Goal: Information Seeking & Learning: Learn about a topic

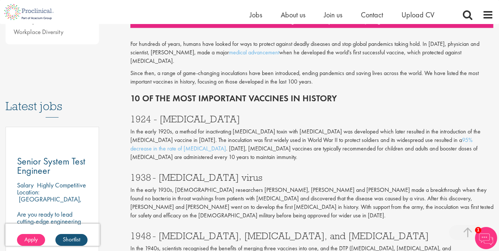
scroll to position [317, 0]
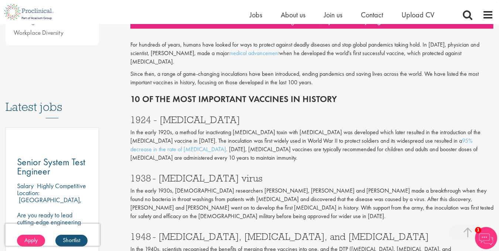
drag, startPoint x: 197, startPoint y: 180, endPoint x: 92, endPoint y: 89, distance: 138.3
click at [92, 89] on h3 "Latest jobs" at bounding box center [52, 100] width 93 height 36
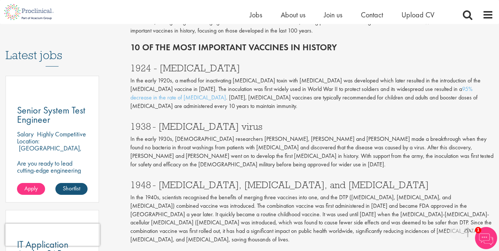
scroll to position [369, 0]
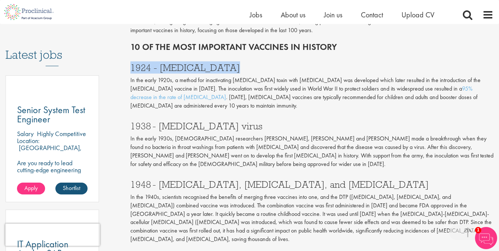
drag, startPoint x: 234, startPoint y: 60, endPoint x: 130, endPoint y: 54, distance: 103.3
click at [130, 63] on h3 "1924 - [MEDICAL_DATA]" at bounding box center [311, 68] width 363 height 10
copy h3 "1924 - [MEDICAL_DATA]"
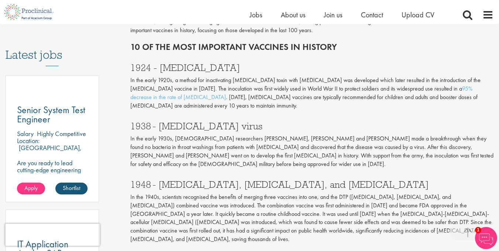
click at [242, 136] on p "In the early 1930s, [DEMOGRAPHIC_DATA] researchers [PERSON_NAME], [PERSON_NAME]…" at bounding box center [311, 151] width 363 height 34
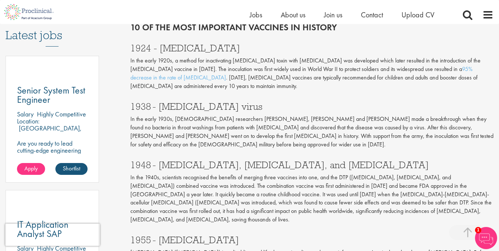
scroll to position [389, 0]
drag, startPoint x: 194, startPoint y: 98, endPoint x: 125, endPoint y: 97, distance: 68.7
click at [125, 97] on div "10 of the most important vaccines in history our consultant managing the role A…" at bounding box center [312, 238] width 374 height 1088
copy h3 "1938 - [MEDICAL_DATA] virus"
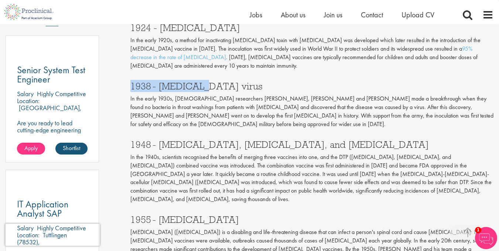
scroll to position [409, 0]
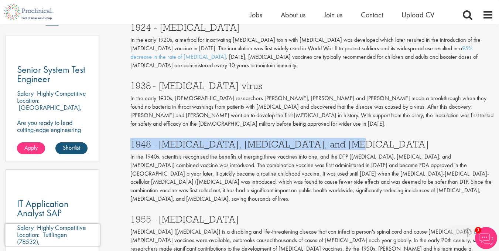
drag, startPoint x: 337, startPoint y: 136, endPoint x: 132, endPoint y: 133, distance: 205.1
click at [132, 139] on h3 "1948 - [MEDICAL_DATA], [MEDICAL_DATA], and [MEDICAL_DATA]" at bounding box center [311, 144] width 363 height 10
copy h3 "1948 - [MEDICAL_DATA], [MEDICAL_DATA], and [MEDICAL_DATA]"
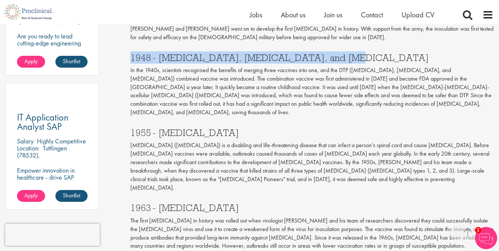
scroll to position [496, 0]
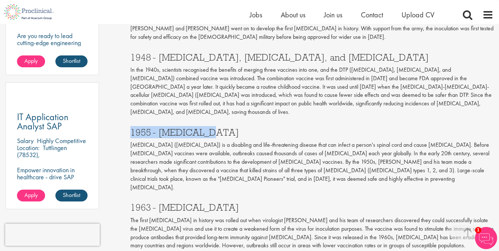
drag, startPoint x: 202, startPoint y: 116, endPoint x: 131, endPoint y: 115, distance: 70.6
click at [131, 127] on h3 "1955 - [MEDICAL_DATA]" at bounding box center [311, 132] width 363 height 10
copy h3 "1955 - [MEDICAL_DATA]"
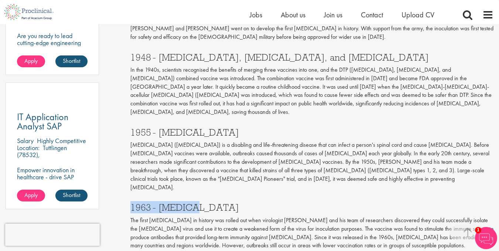
drag, startPoint x: 197, startPoint y: 181, endPoint x: 127, endPoint y: 184, distance: 69.1
click at [127, 184] on div "10 of the most important vaccines in history our consultant managing the role A…" at bounding box center [312, 131] width 374 height 1088
copy h3 "1963 - [MEDICAL_DATA]"
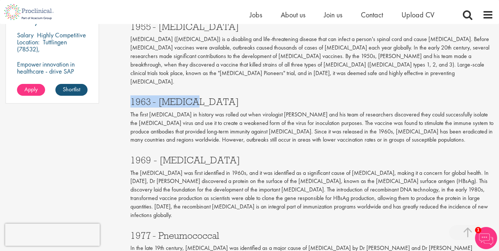
scroll to position [602, 0]
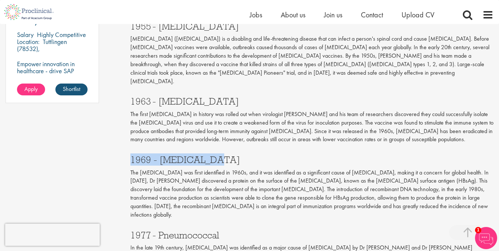
drag, startPoint x: 208, startPoint y: 130, endPoint x: 112, endPoint y: 134, distance: 95.8
click at [112, 134] on div "Content types Quizzes Blogs Guidebooks & Reports Videos Infographics Case studi…" at bounding box center [249, 25] width 499 height 1096
copy h3 "1969 - [MEDICAL_DATA]"
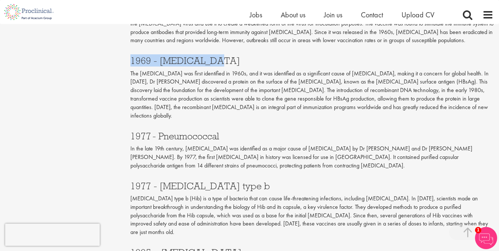
scroll to position [702, 0]
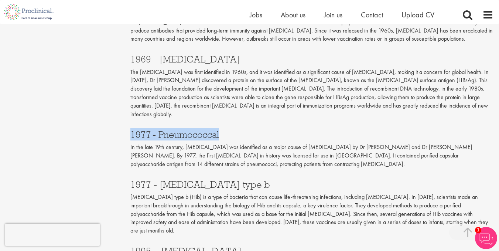
drag, startPoint x: 223, startPoint y: 97, endPoint x: 127, endPoint y: 103, distance: 96.7
copy h3 "1977 - Pneumococcal"
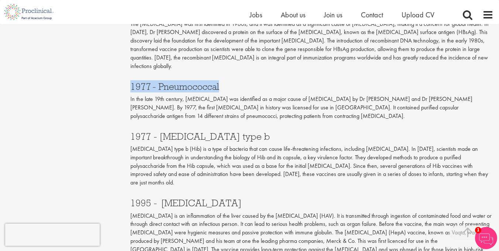
scroll to position [752, 0]
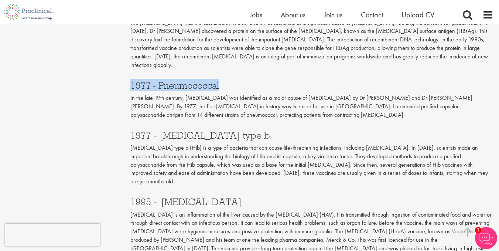
drag, startPoint x: 294, startPoint y: 100, endPoint x: 120, endPoint y: 93, distance: 174.5
copy h3 "1977 - [MEDICAL_DATA] type b"
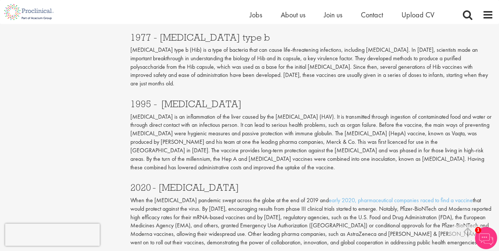
scroll to position [850, 0]
drag, startPoint x: 212, startPoint y: 61, endPoint x: 120, endPoint y: 58, distance: 91.3
copy h3 "1995 -  [MEDICAL_DATA]"
drag, startPoint x: 197, startPoint y: 136, endPoint x: 118, endPoint y: 137, distance: 78.7
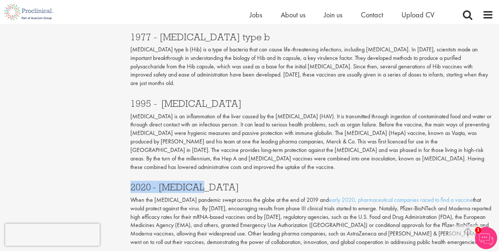
copy h3 "2020 - [MEDICAL_DATA]"
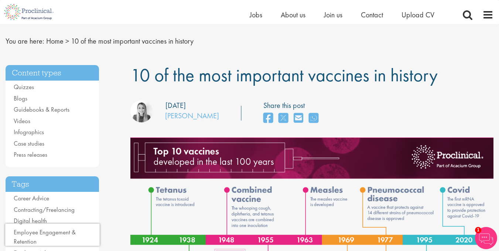
scroll to position [0, 0]
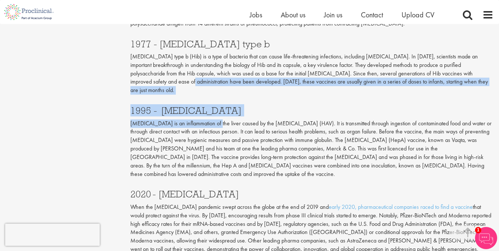
scroll to position [841, 0]
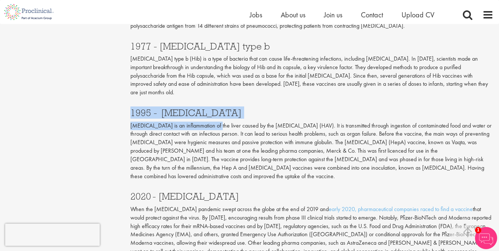
drag, startPoint x: 213, startPoint y: 75, endPoint x: 112, endPoint y: 74, distance: 101.2
click at [219, 108] on h3 "1995 -  [MEDICAL_DATA]" at bounding box center [311, 113] width 363 height 10
drag, startPoint x: 219, startPoint y: 71, endPoint x: 125, endPoint y: 65, distance: 94.1
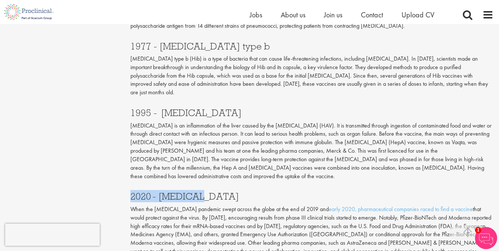
drag, startPoint x: 201, startPoint y: 143, endPoint x: 116, endPoint y: 144, distance: 84.2
copy h3 "2020 - [MEDICAL_DATA]"
